Goal: Transaction & Acquisition: Purchase product/service

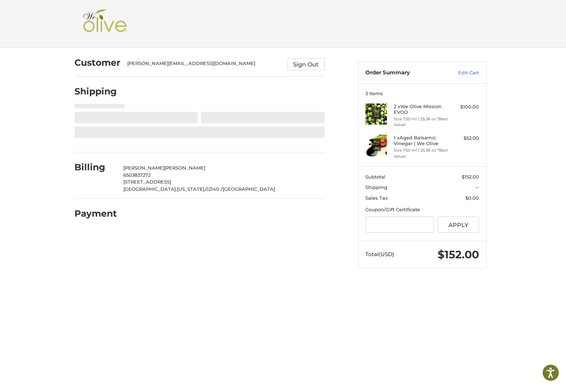
select select "**"
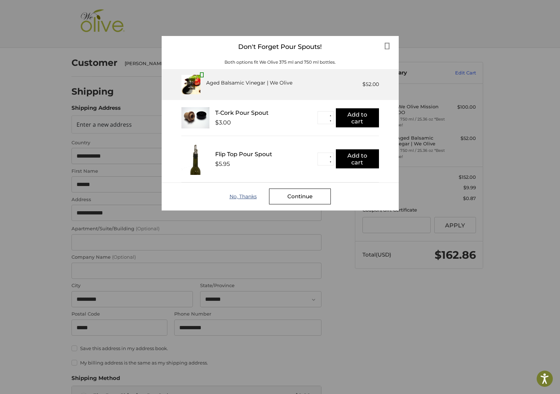
click at [241, 194] on div "No, Thanks" at bounding box center [250, 196] width 40 height 6
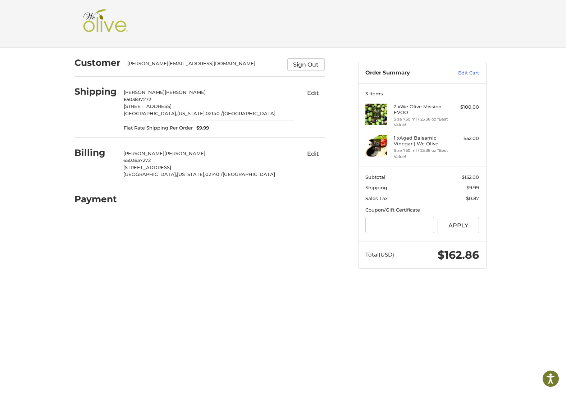
scroll to position [0, 0]
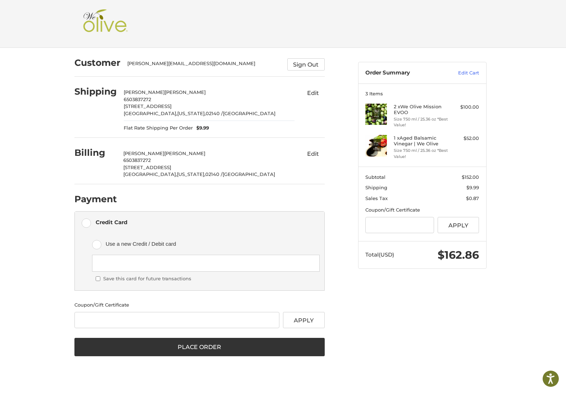
click at [498, 336] on div "Customer [PERSON_NAME][EMAIL_ADDRESS][DOMAIN_NAME] Sign Out Please wait Shippin…" at bounding box center [282, 210] width 431 height 324
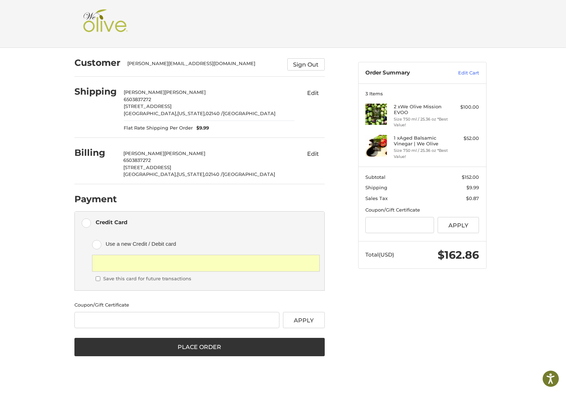
click at [410, 307] on div "Customer [PERSON_NAME][EMAIL_ADDRESS][DOMAIN_NAME] Sign Out Please wait Shippin…" at bounding box center [282, 210] width 431 height 324
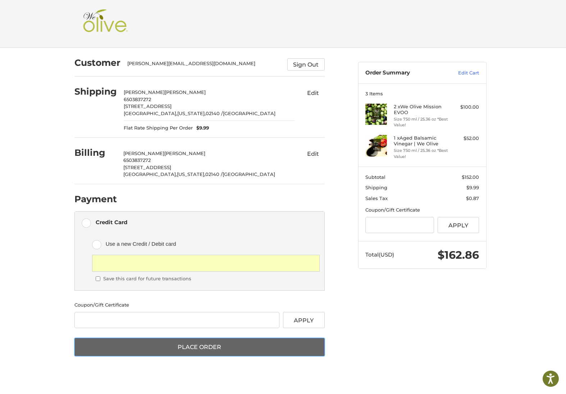
click at [303, 342] on button "Place Order" at bounding box center [199, 347] width 250 height 19
